Goal: Task Accomplishment & Management: Use online tool/utility

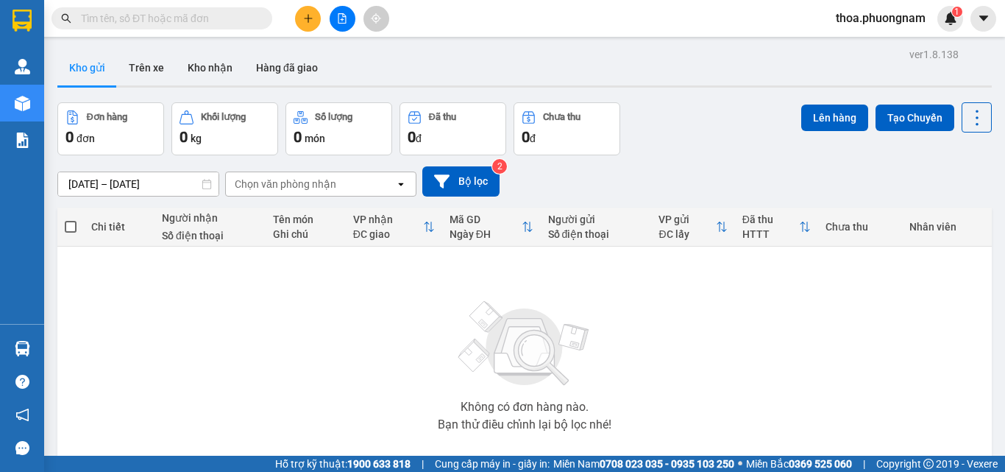
click at [210, 17] on input "text" at bounding box center [168, 18] width 174 height 16
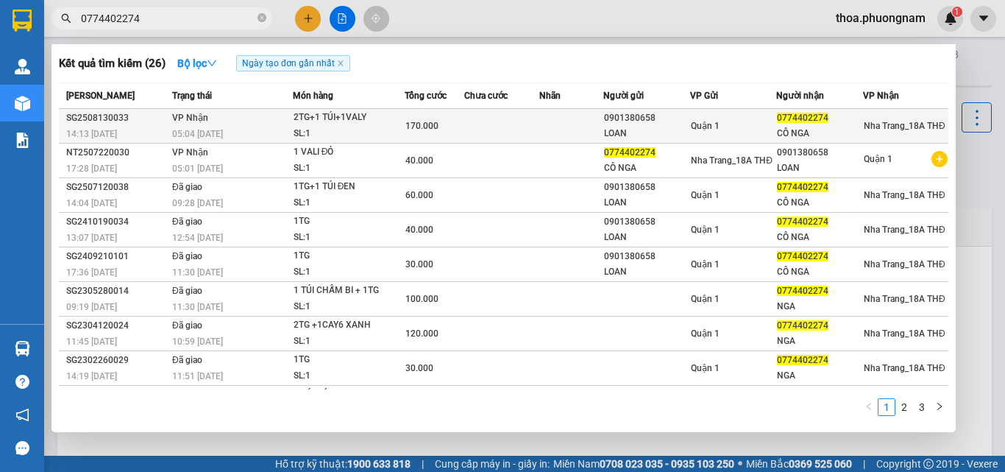
type input "0774402274"
click at [382, 118] on div "2TG+1 TÚI+1VALY" at bounding box center [349, 118] width 110 height 16
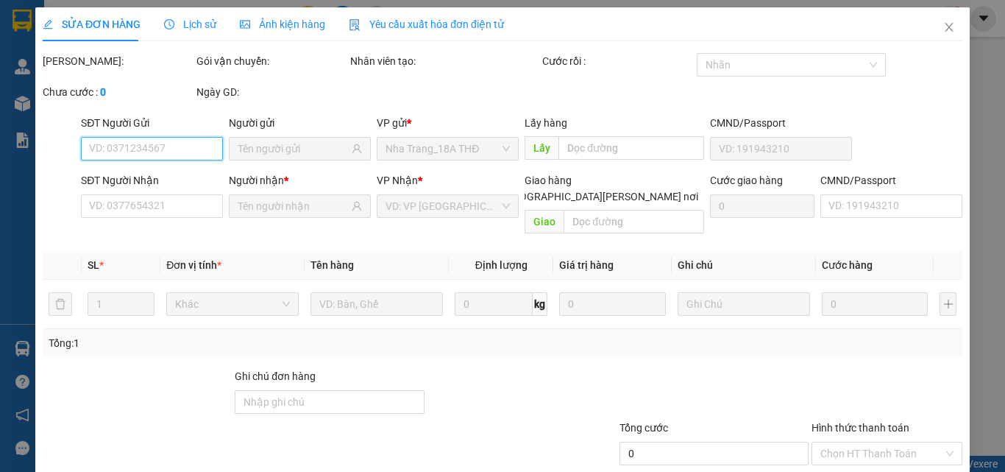
type input "0901380658"
type input "LOAN"
type input "0774402274"
type input "CÔ NGA"
type input "170.000"
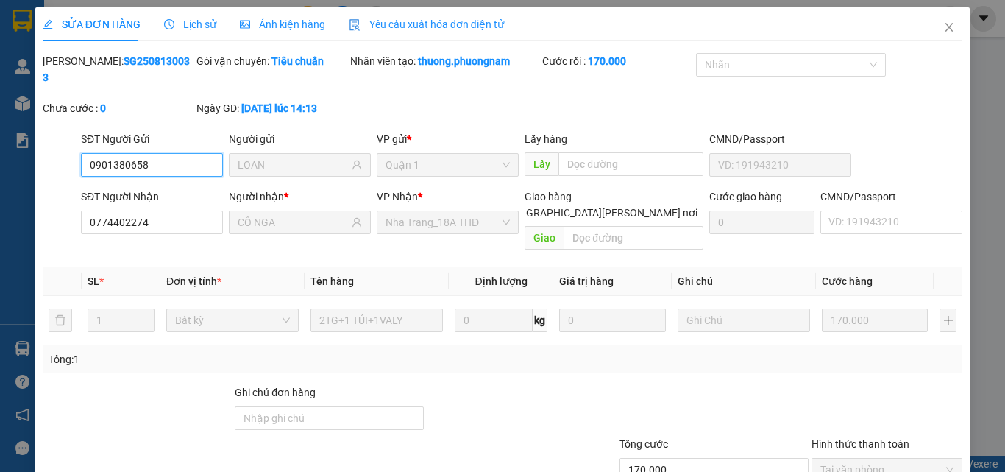
scroll to position [76, 0]
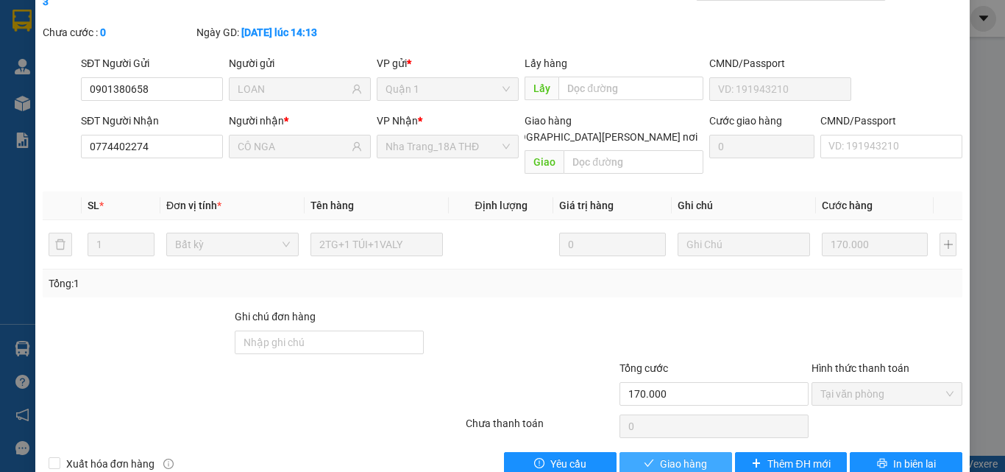
click at [669, 455] on span "Giao hàng" at bounding box center [683, 463] width 47 height 16
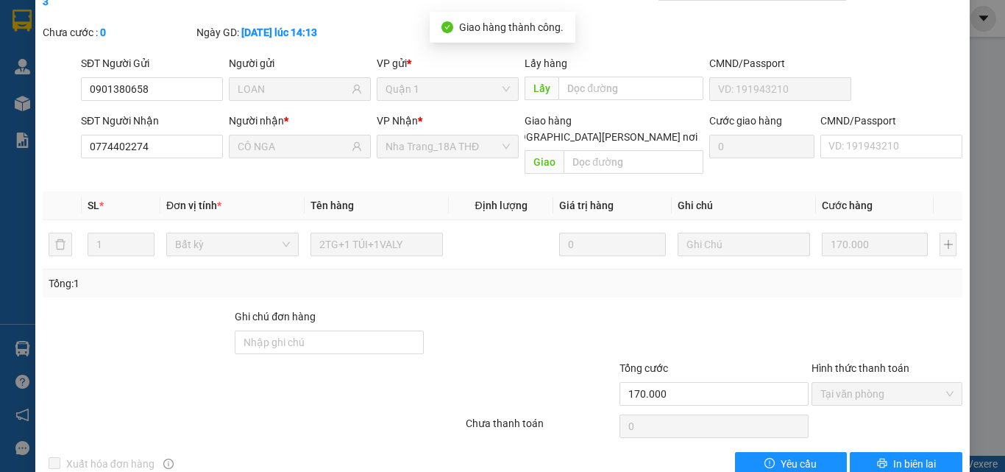
scroll to position [0, 0]
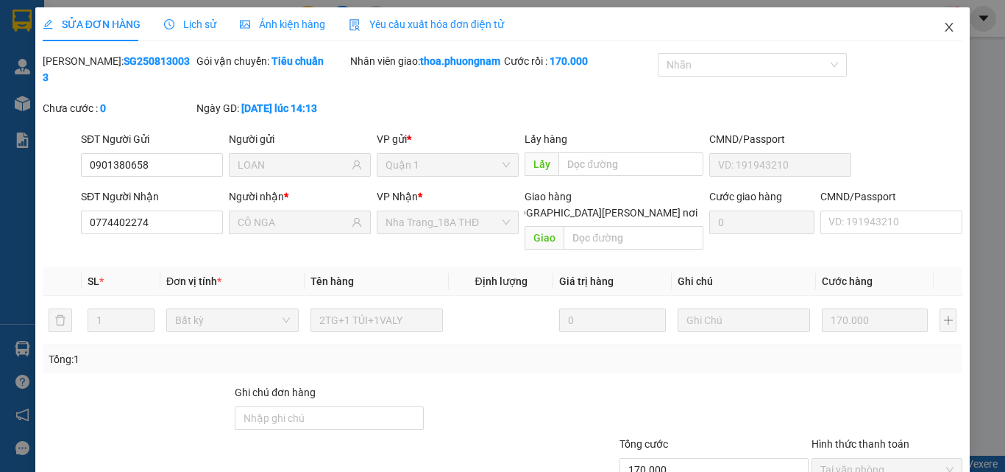
click at [943, 26] on icon "close" at bounding box center [949, 27] width 12 height 12
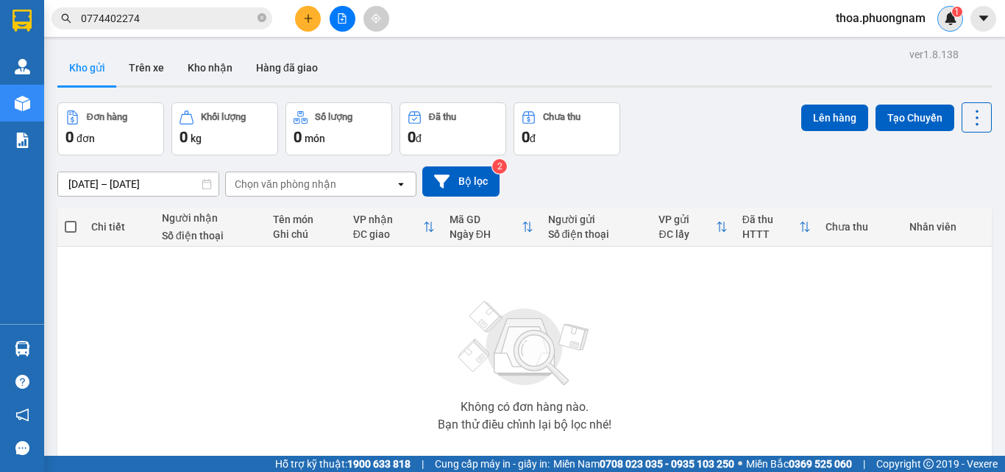
click at [942, 26] on div "1" at bounding box center [950, 19] width 26 height 26
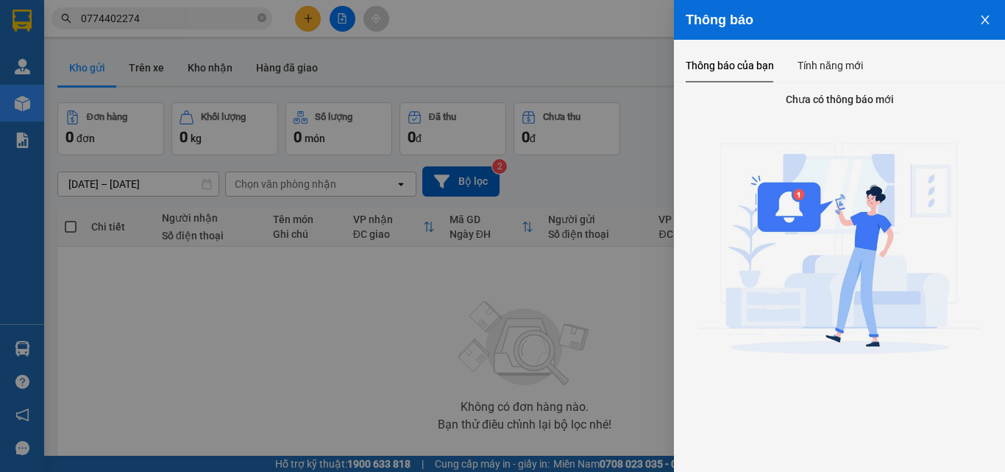
click at [985, 24] on icon "close" at bounding box center [985, 20] width 12 height 12
